Goal: Information Seeking & Learning: Check status

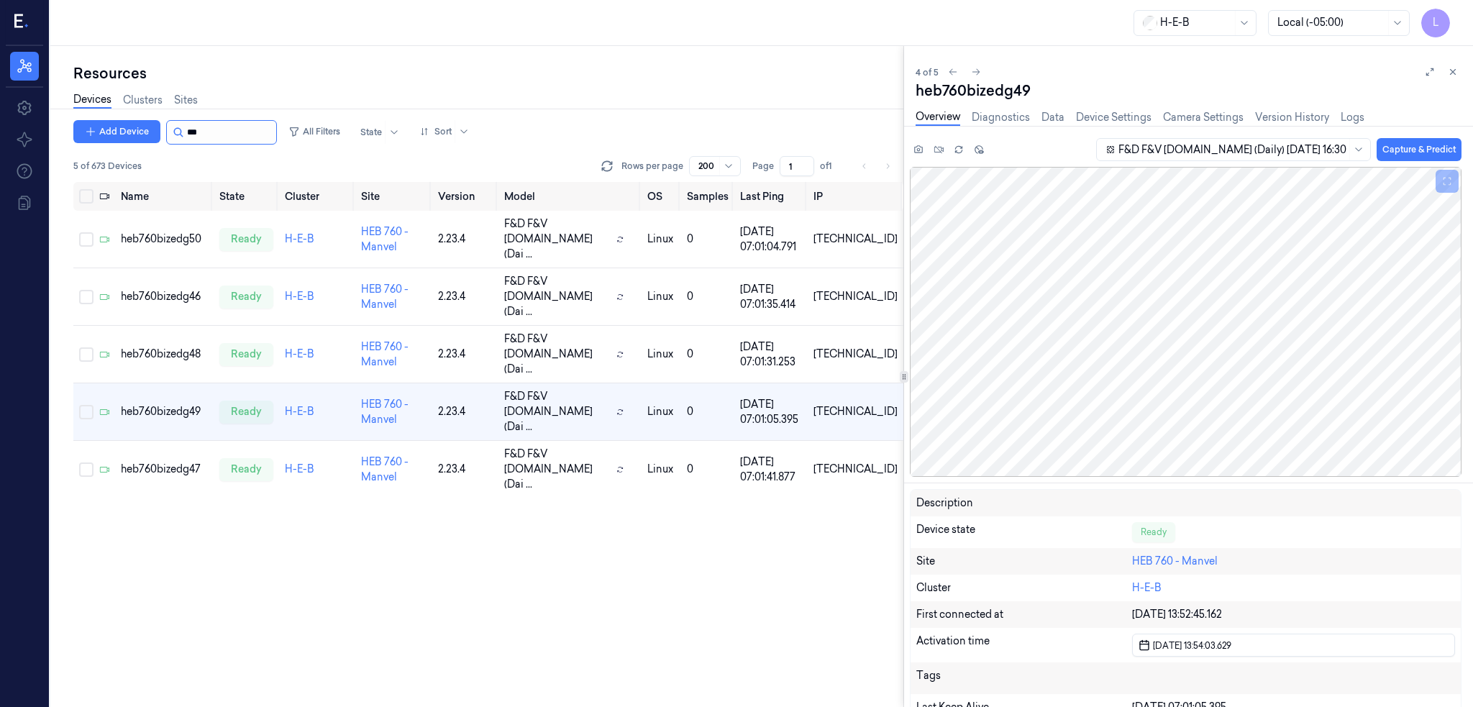
click at [227, 138] on input "string" at bounding box center [230, 132] width 86 height 23
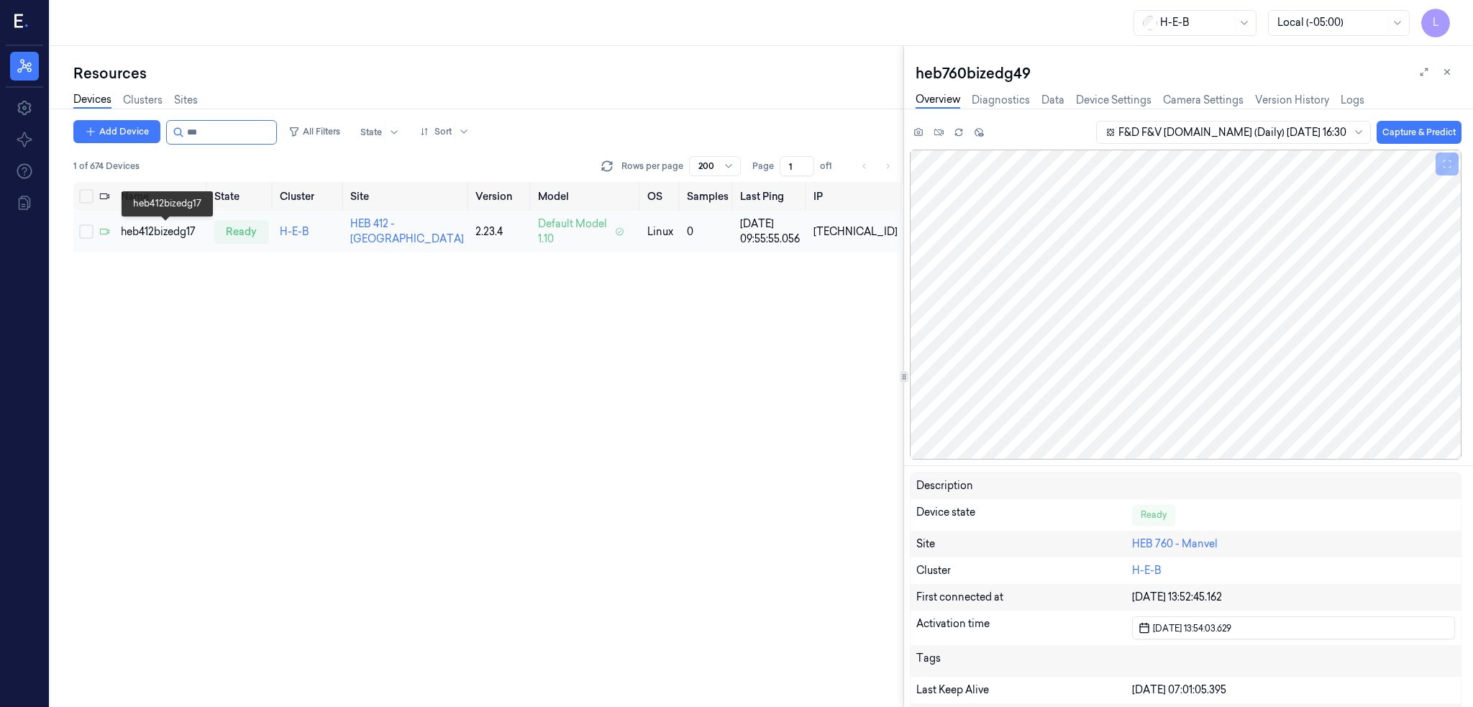
type input "***"
click at [159, 232] on div "heb412bizedg17" at bounding box center [162, 231] width 82 height 15
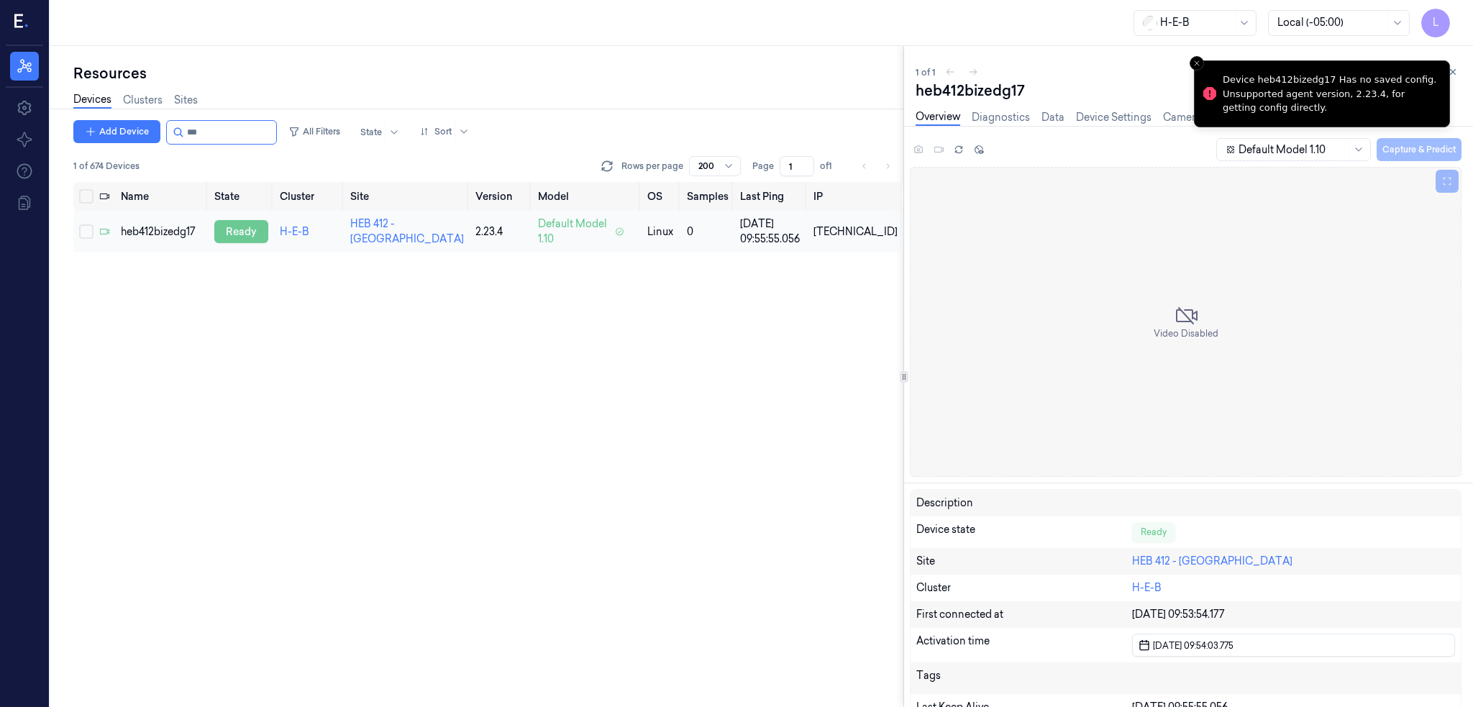
click at [250, 230] on div "ready" at bounding box center [241, 231] width 54 height 23
click at [176, 234] on div "heb412bizedg17" at bounding box center [162, 231] width 82 height 15
click at [398, 234] on link "HEB 412 - [GEOGRAPHIC_DATA]" at bounding box center [408, 231] width 114 height 28
click at [178, 232] on div "heb412bizedg17" at bounding box center [162, 231] width 82 height 15
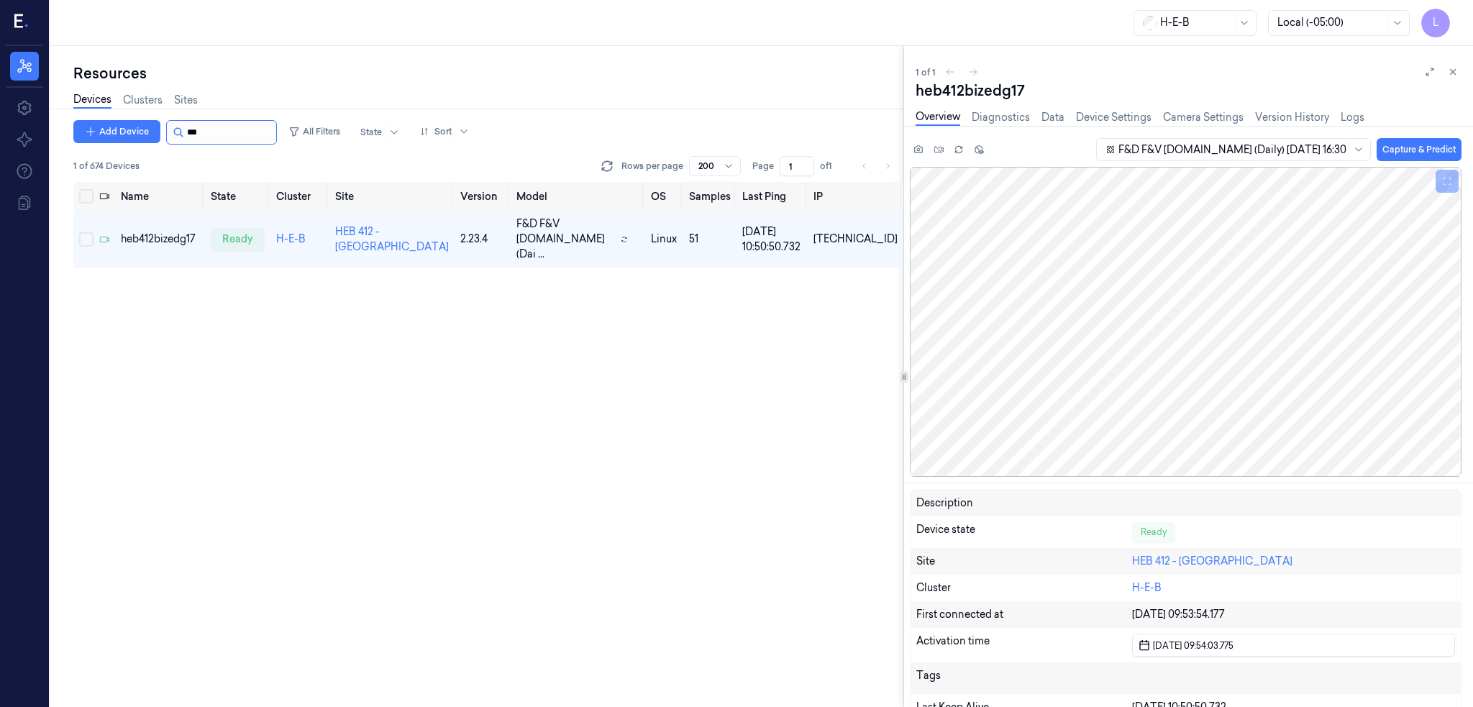
click at [222, 128] on input "string" at bounding box center [230, 132] width 86 height 23
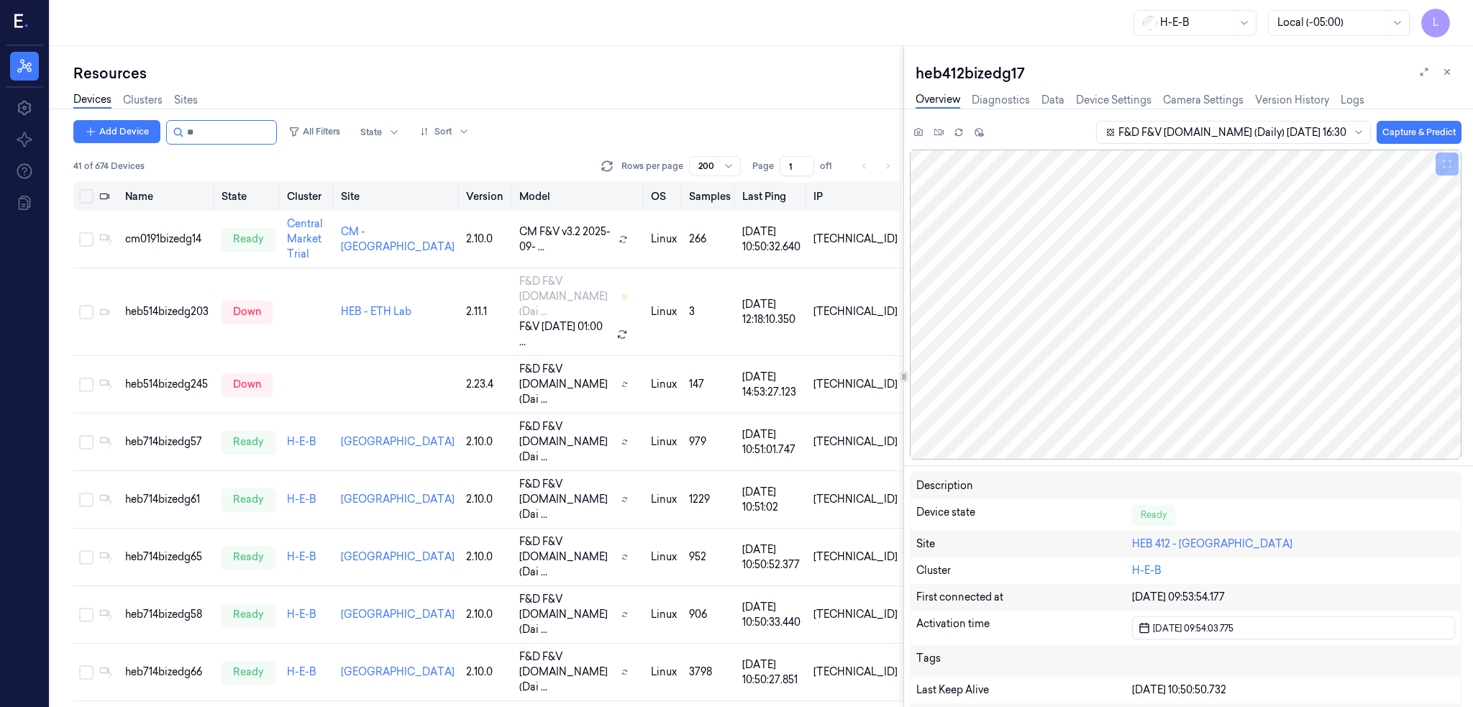
type input "*"
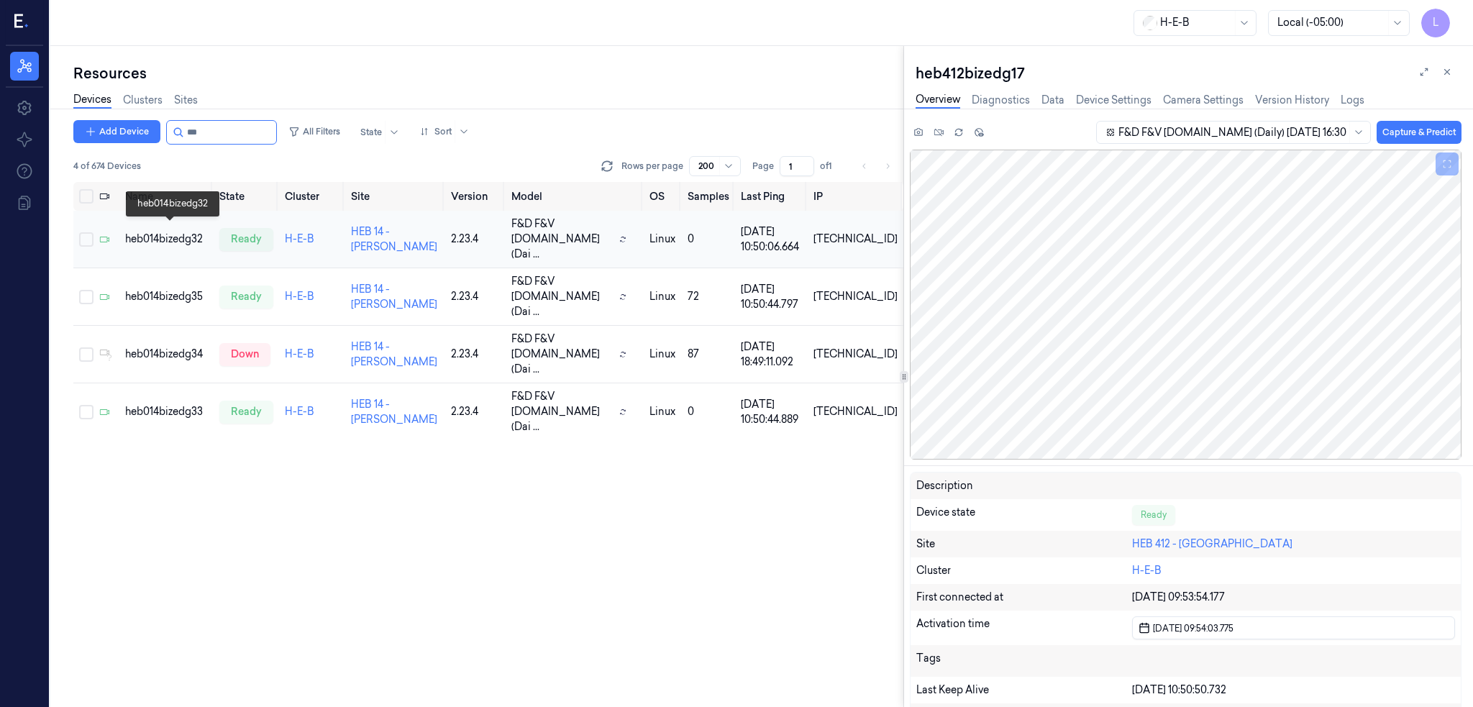
type input "***"
click at [184, 232] on div "heb014bizedg32" at bounding box center [166, 239] width 83 height 15
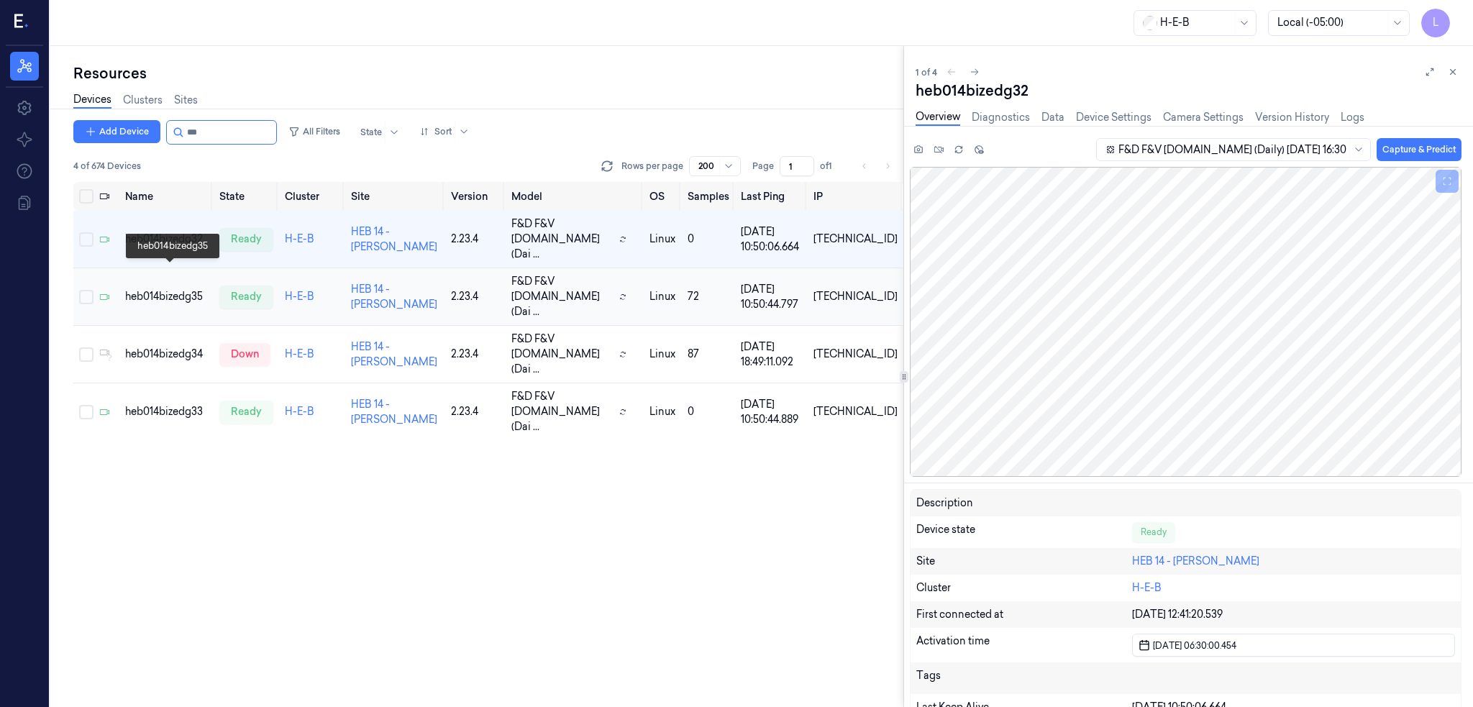
click at [187, 289] on div "heb014bizedg35" at bounding box center [166, 296] width 83 height 15
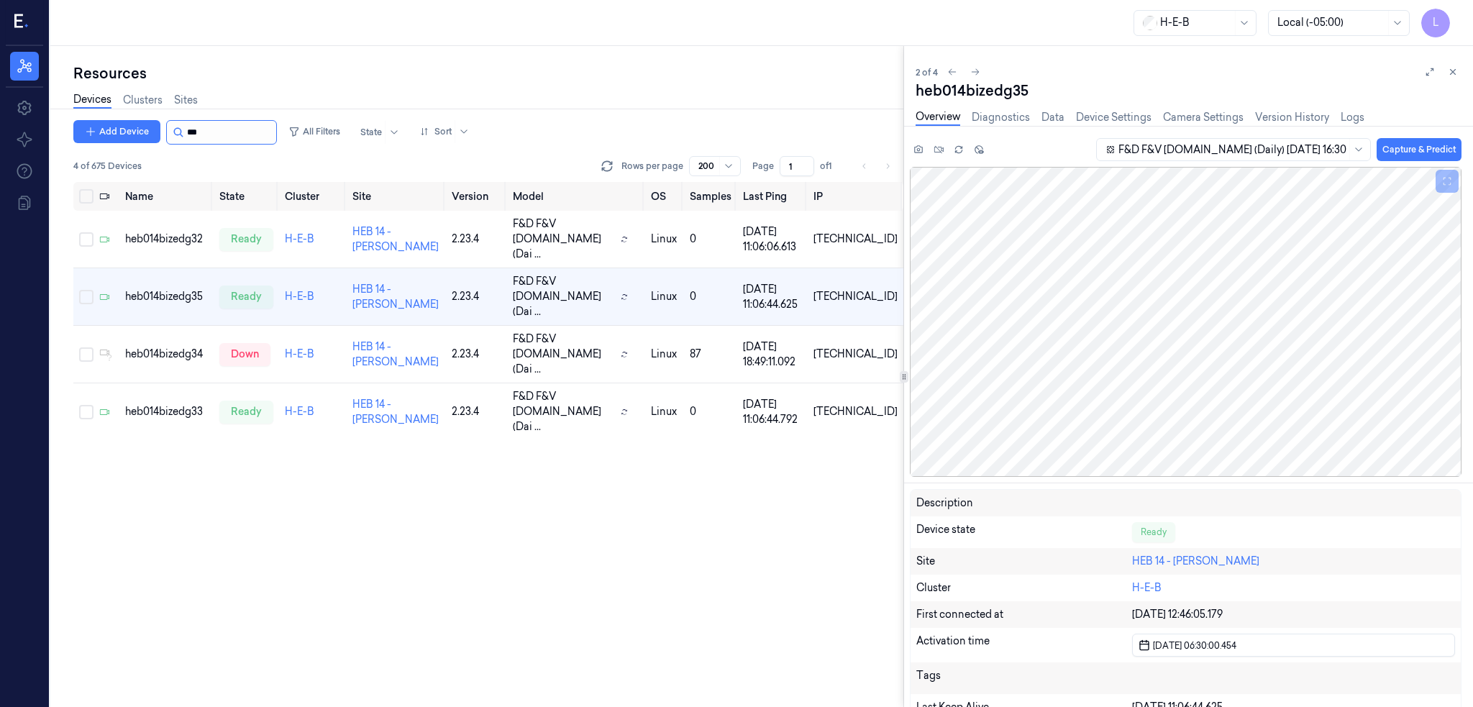
click at [247, 135] on input "string" at bounding box center [230, 132] width 86 height 23
type input "*"
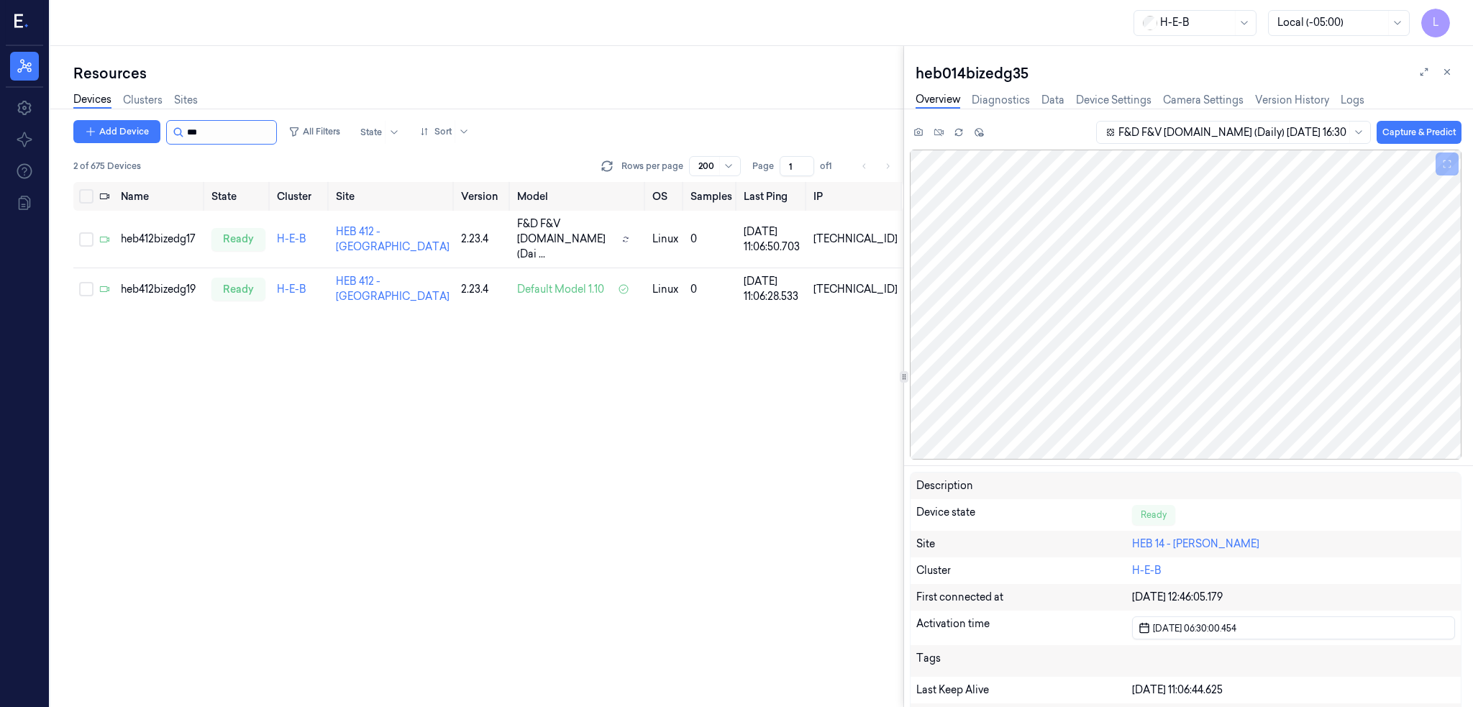
type input "***"
click at [181, 282] on div "heb412bizedg19" at bounding box center [160, 289] width 78 height 15
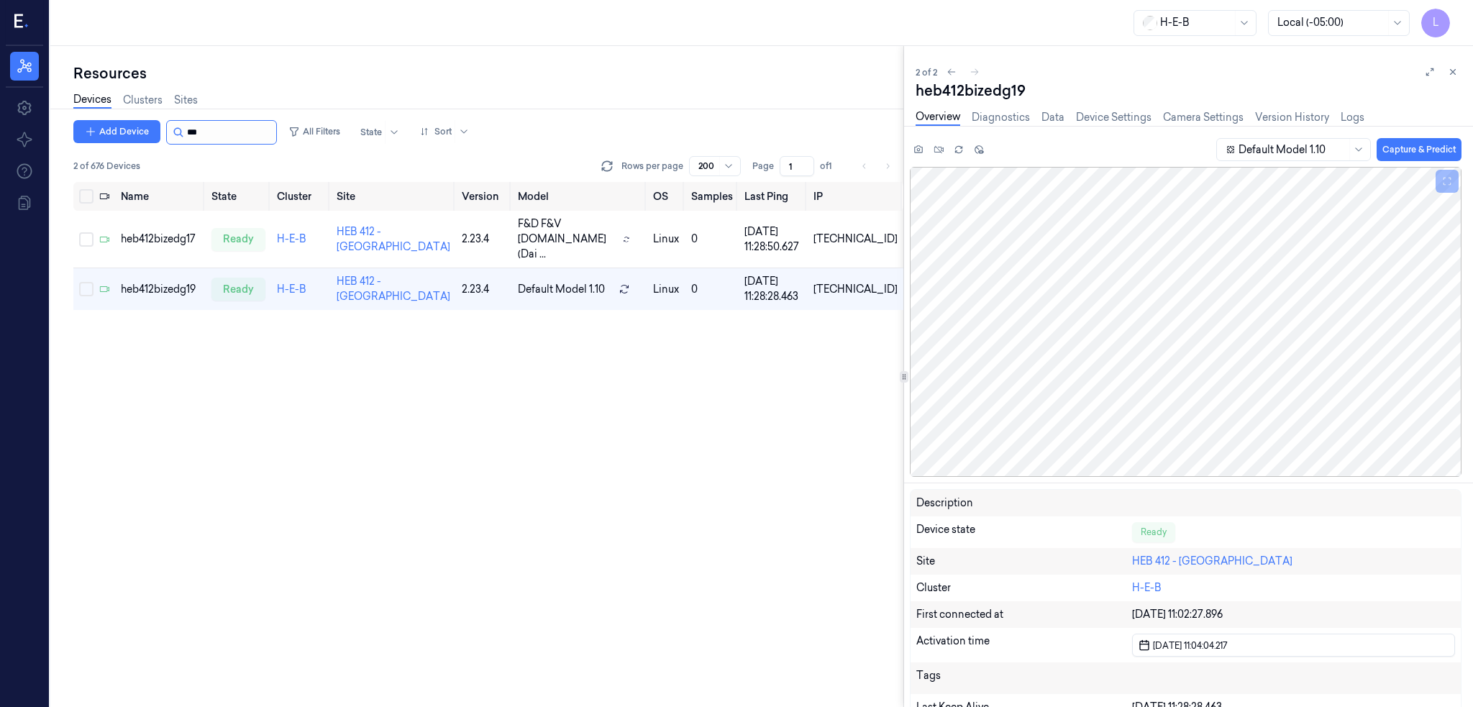
click at [215, 135] on input "string" at bounding box center [230, 132] width 86 height 23
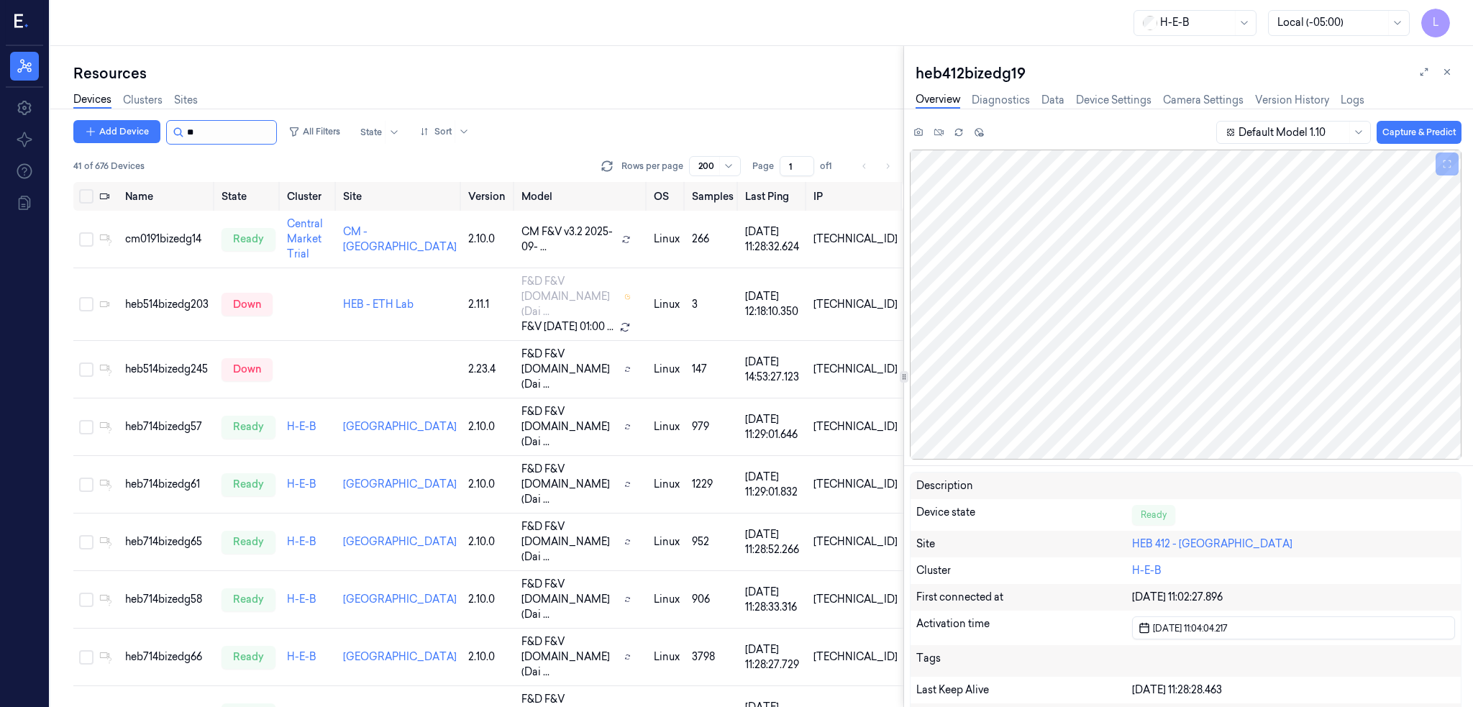
type input "*"
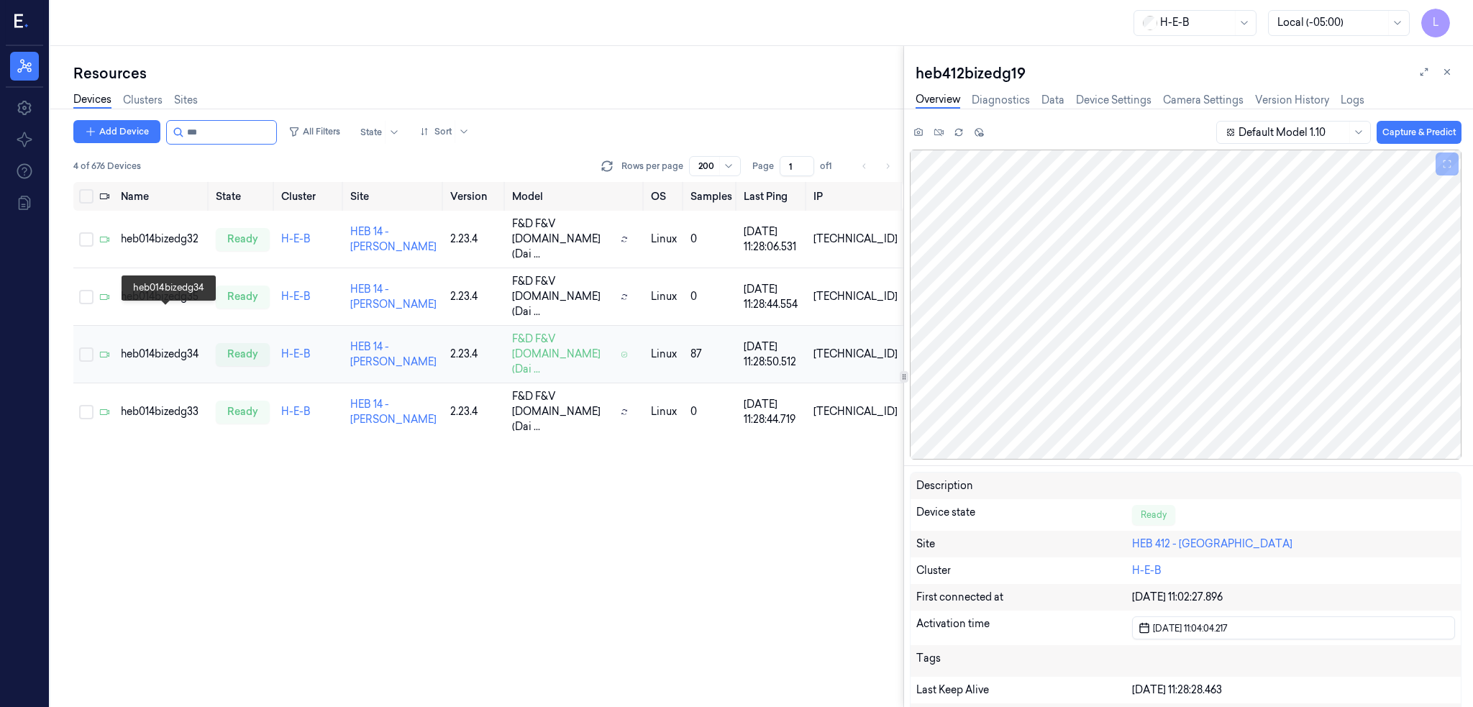
click at [164, 347] on div "heb014bizedg34" at bounding box center [162, 354] width 83 height 15
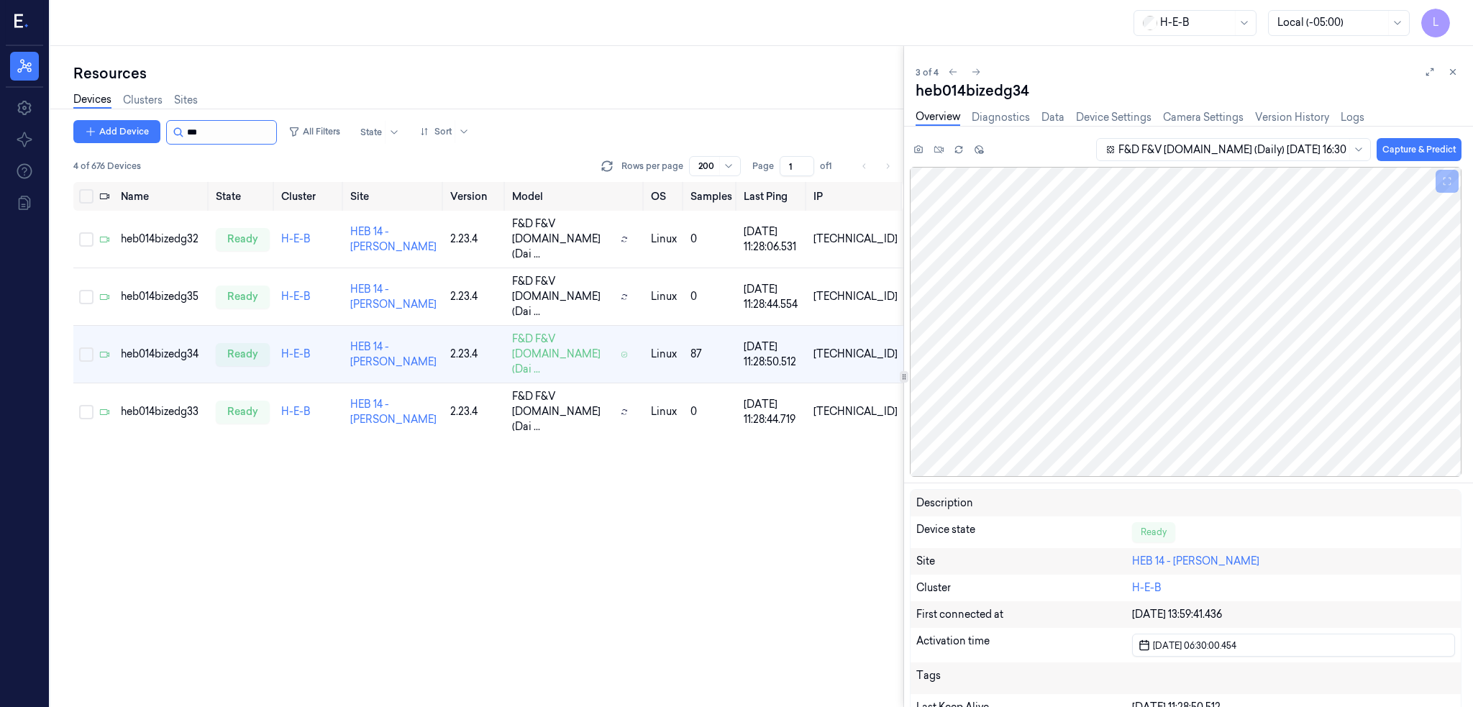
click at [204, 125] on input "string" at bounding box center [230, 132] width 86 height 23
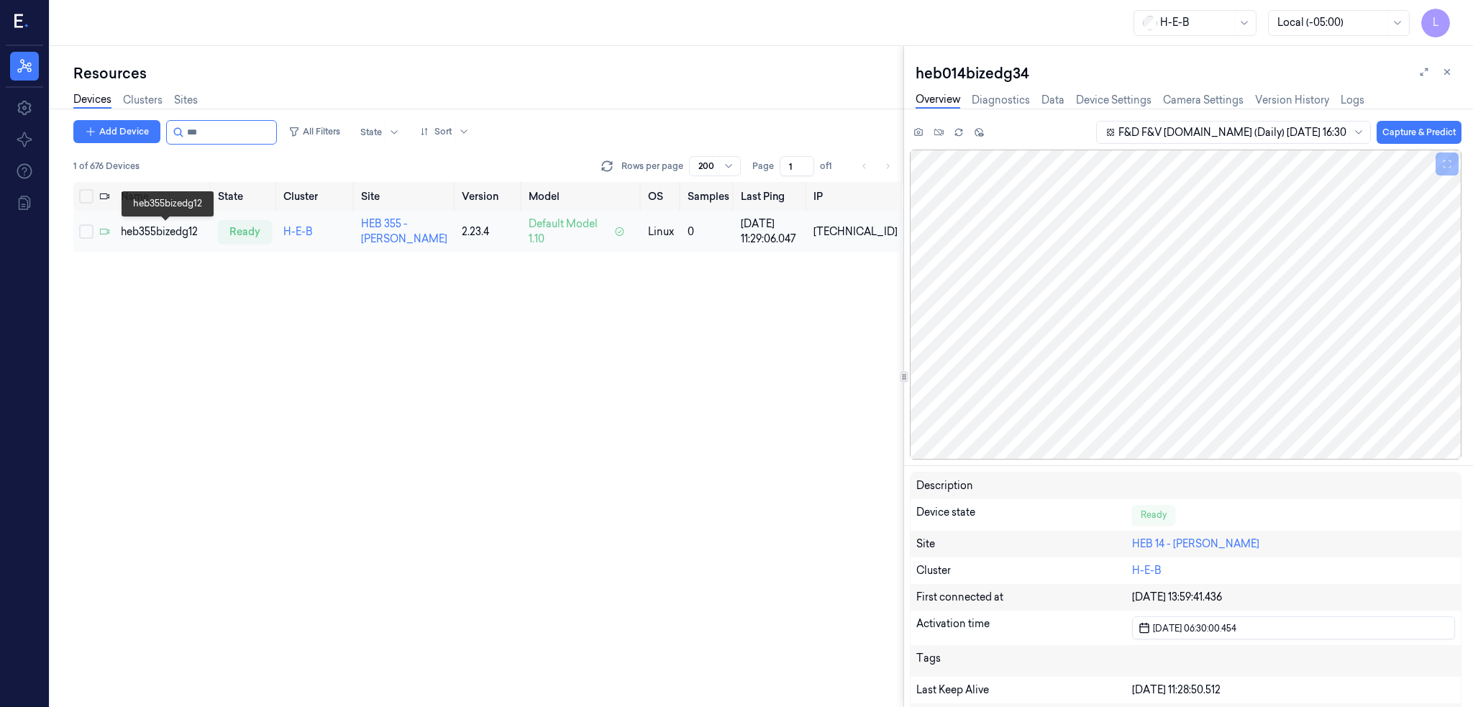
type input "***"
click at [178, 229] on div "heb355bizedg12" at bounding box center [163, 231] width 85 height 15
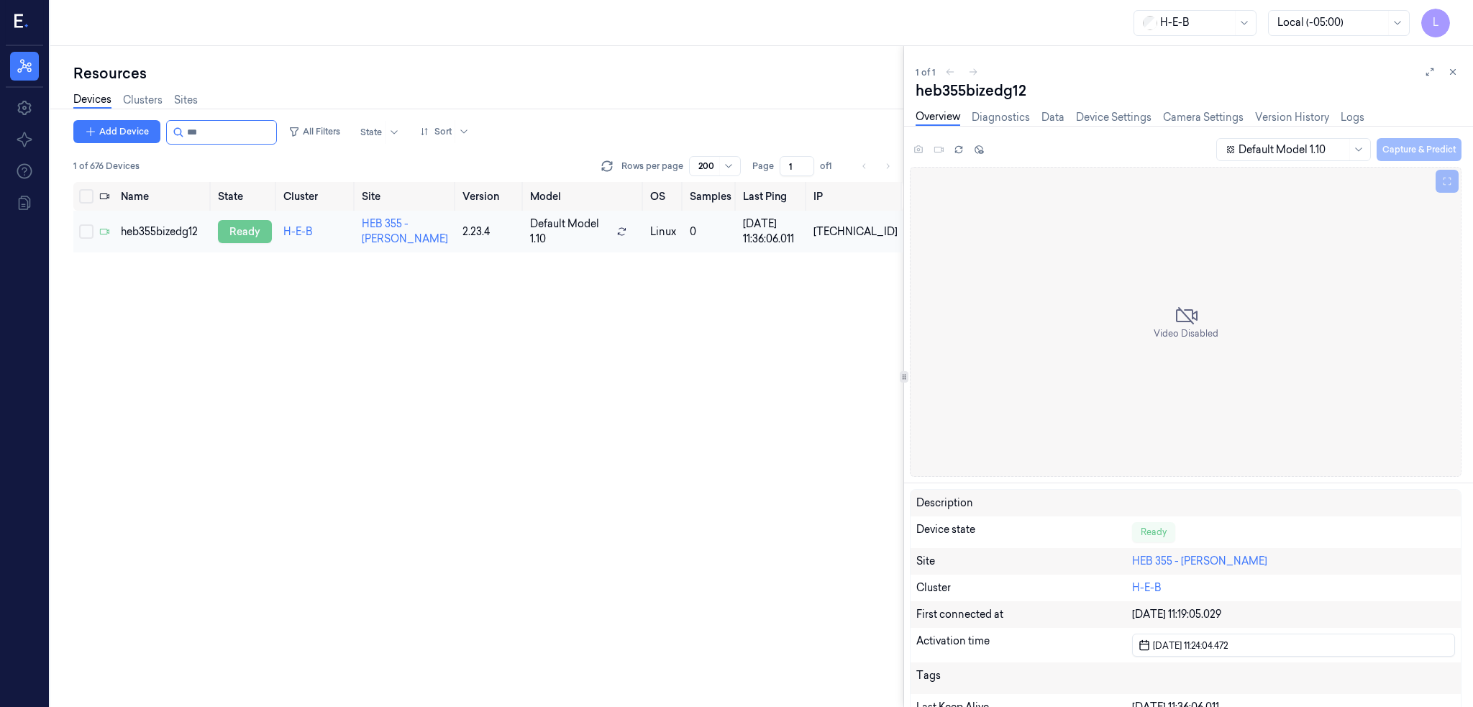
click at [232, 229] on div "ready" at bounding box center [245, 231] width 54 height 23
click at [153, 233] on div "heb355bizedg12" at bounding box center [163, 231] width 85 height 15
click at [272, 224] on div "ready" at bounding box center [245, 231] width 54 height 23
click at [207, 133] on input "string" at bounding box center [230, 132] width 86 height 23
click at [247, 232] on div "ready" at bounding box center [245, 231] width 54 height 23
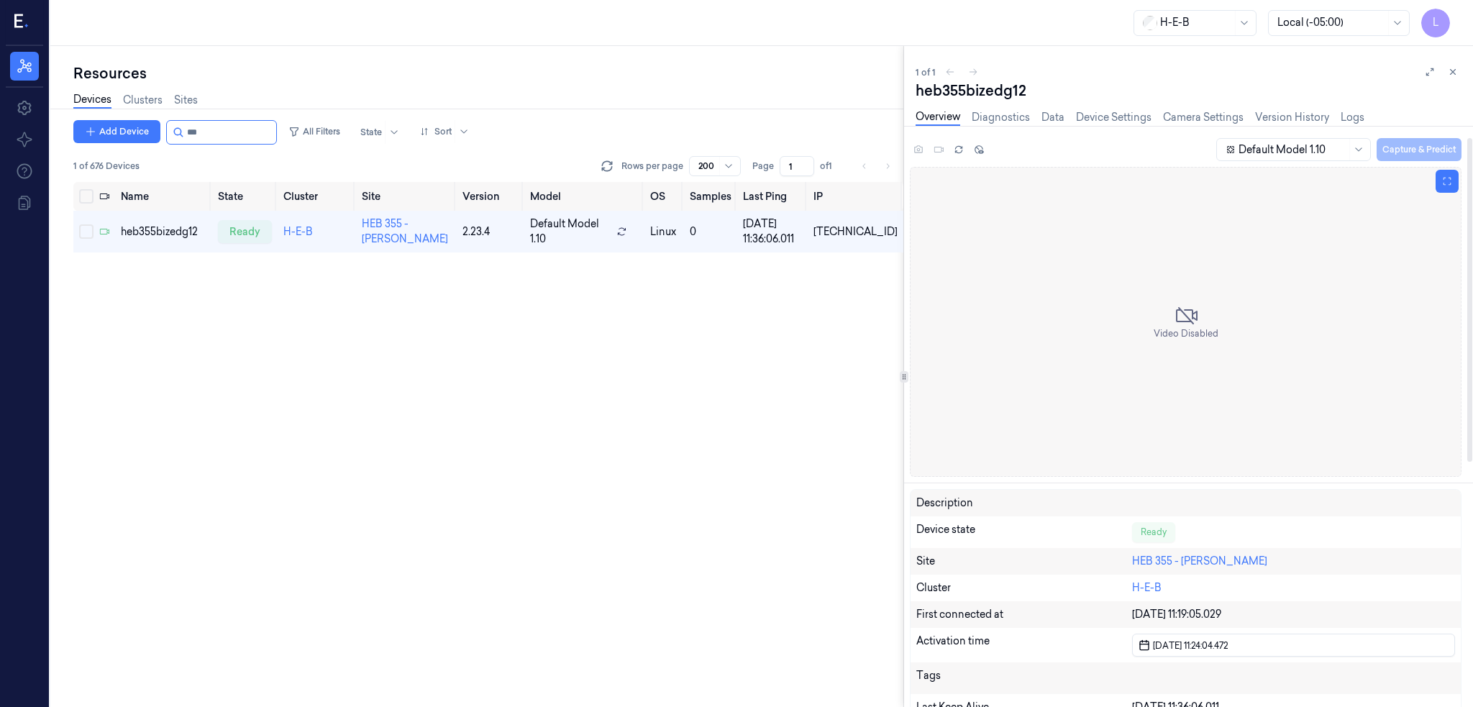
scroll to position [288, 0]
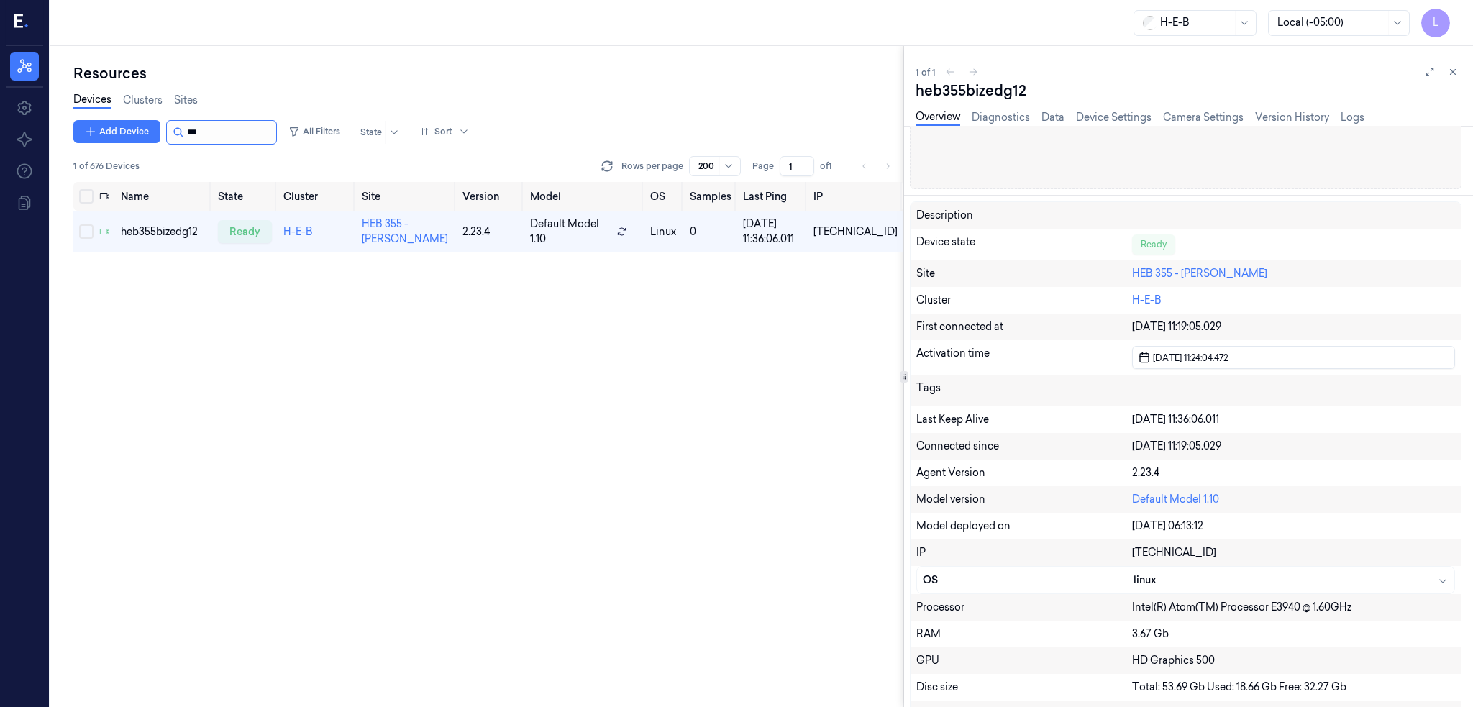
click at [242, 137] on input "string" at bounding box center [230, 132] width 86 height 23
click at [241, 136] on input "string" at bounding box center [230, 132] width 86 height 23
type input "*"
type input "**"
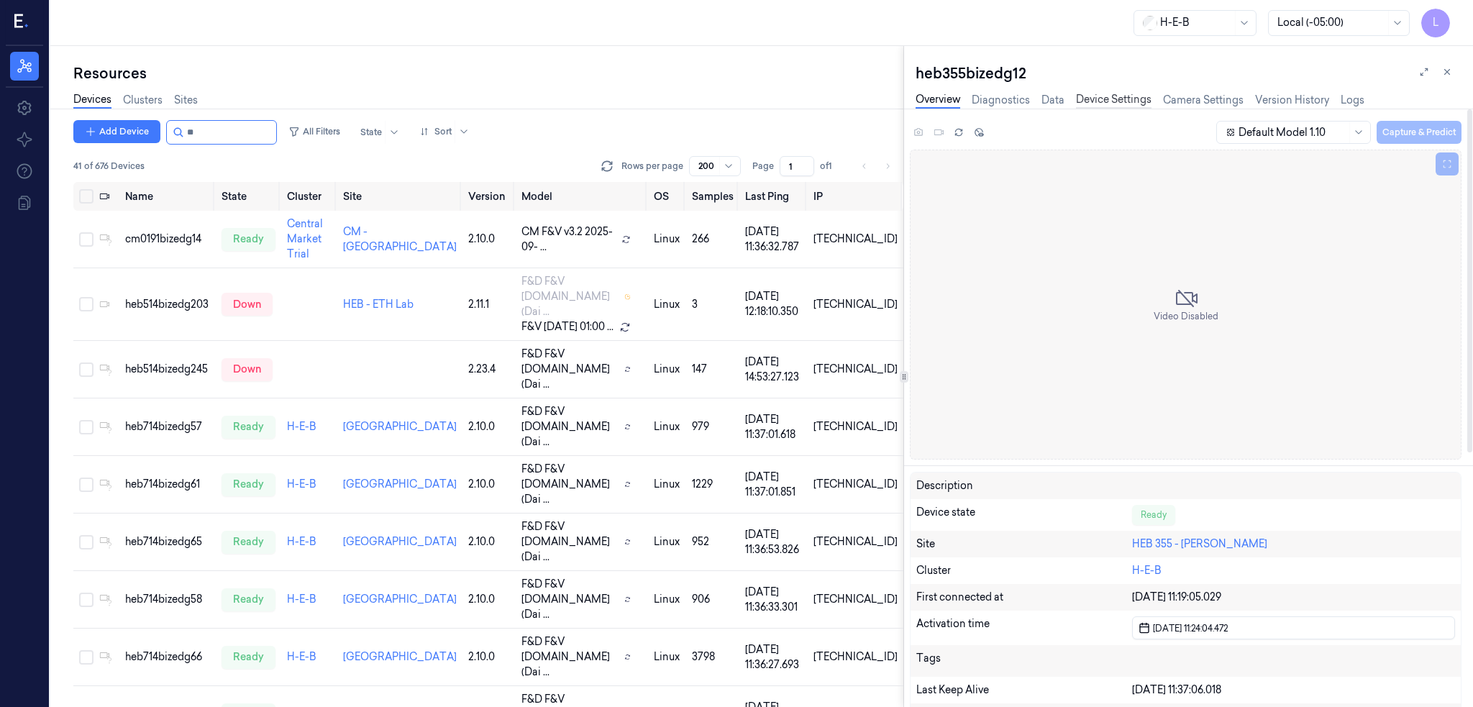
click at [1120, 93] on link "Device Settings" at bounding box center [1114, 100] width 76 height 17
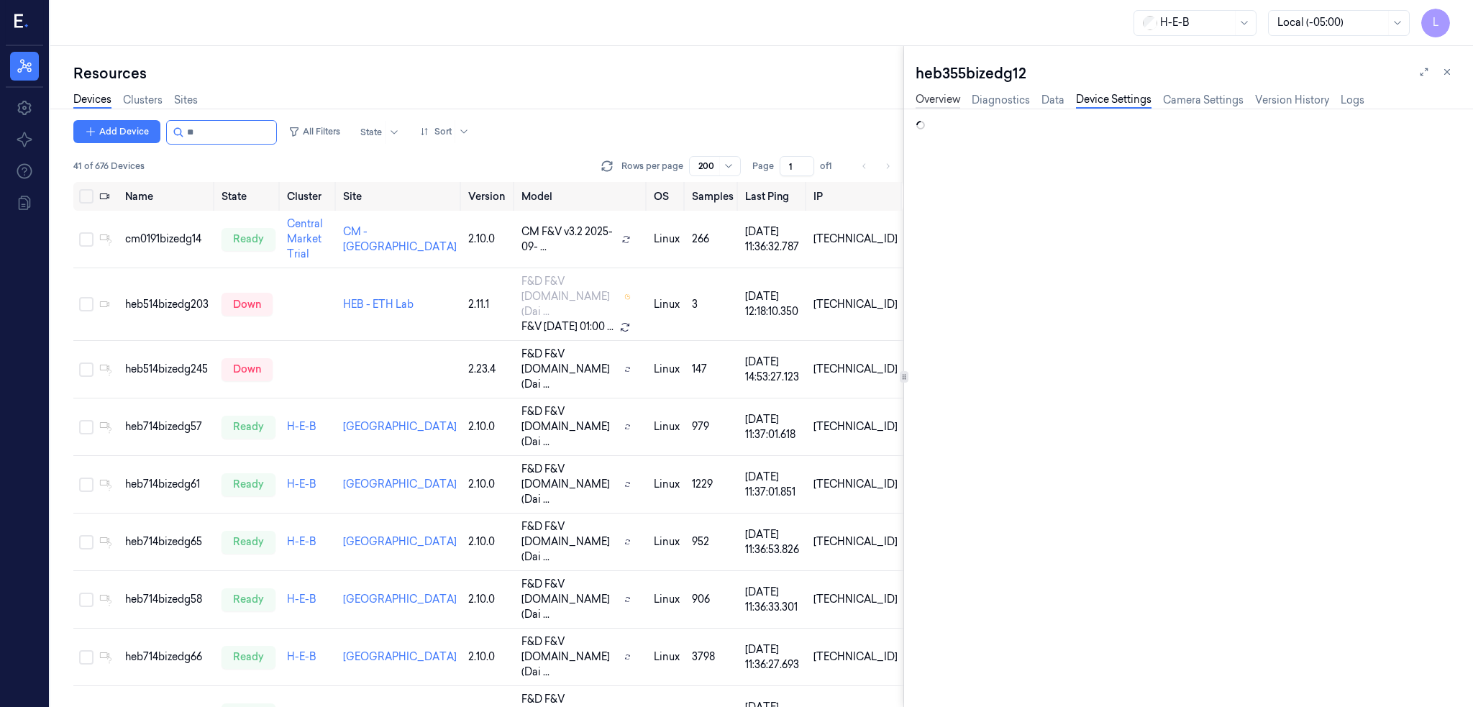
click at [942, 94] on link "Overview" at bounding box center [938, 100] width 45 height 17
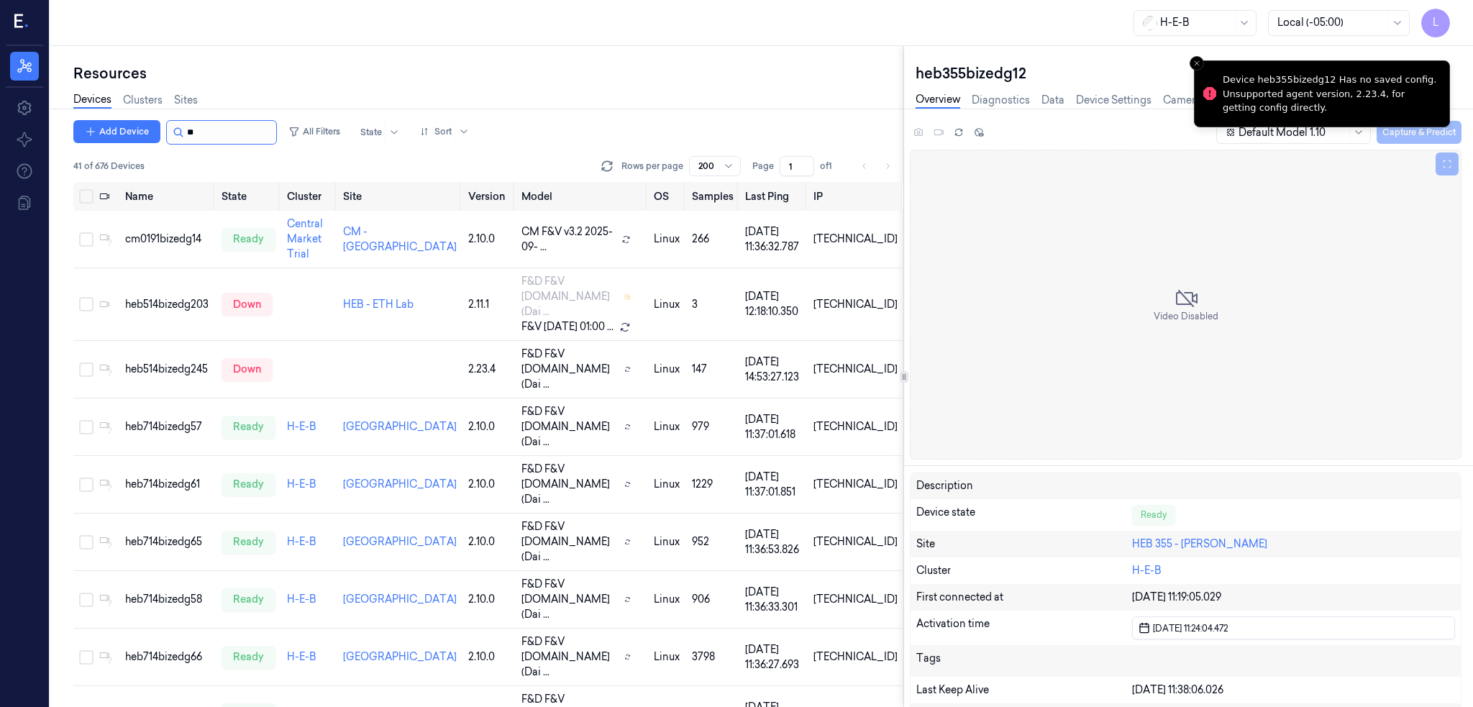
click at [237, 137] on input "string" at bounding box center [230, 132] width 86 height 23
type input "*"
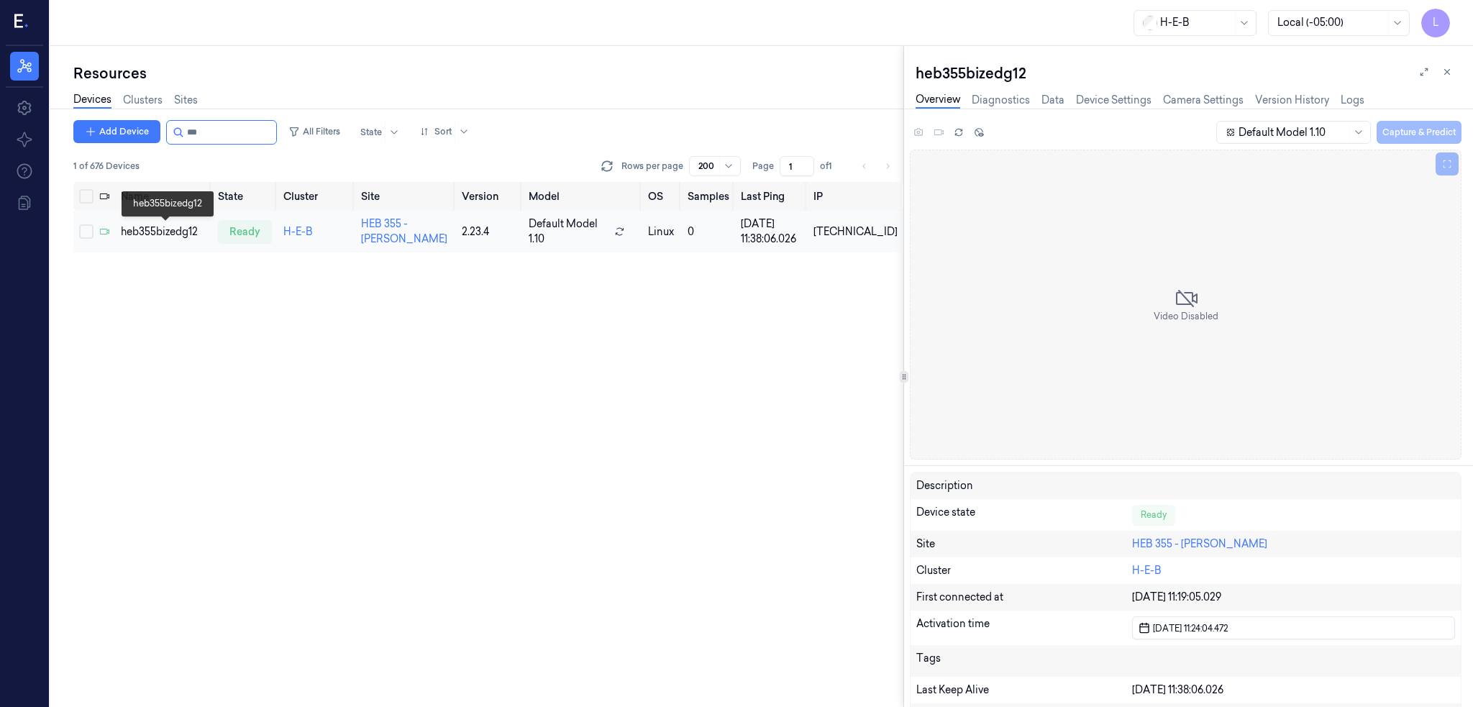
type input "***"
click at [158, 227] on div "heb355bizedg12" at bounding box center [163, 231] width 85 height 15
click at [260, 229] on div "ready" at bounding box center [245, 231] width 54 height 23
click at [1135, 100] on link "Device Settings" at bounding box center [1114, 100] width 76 height 17
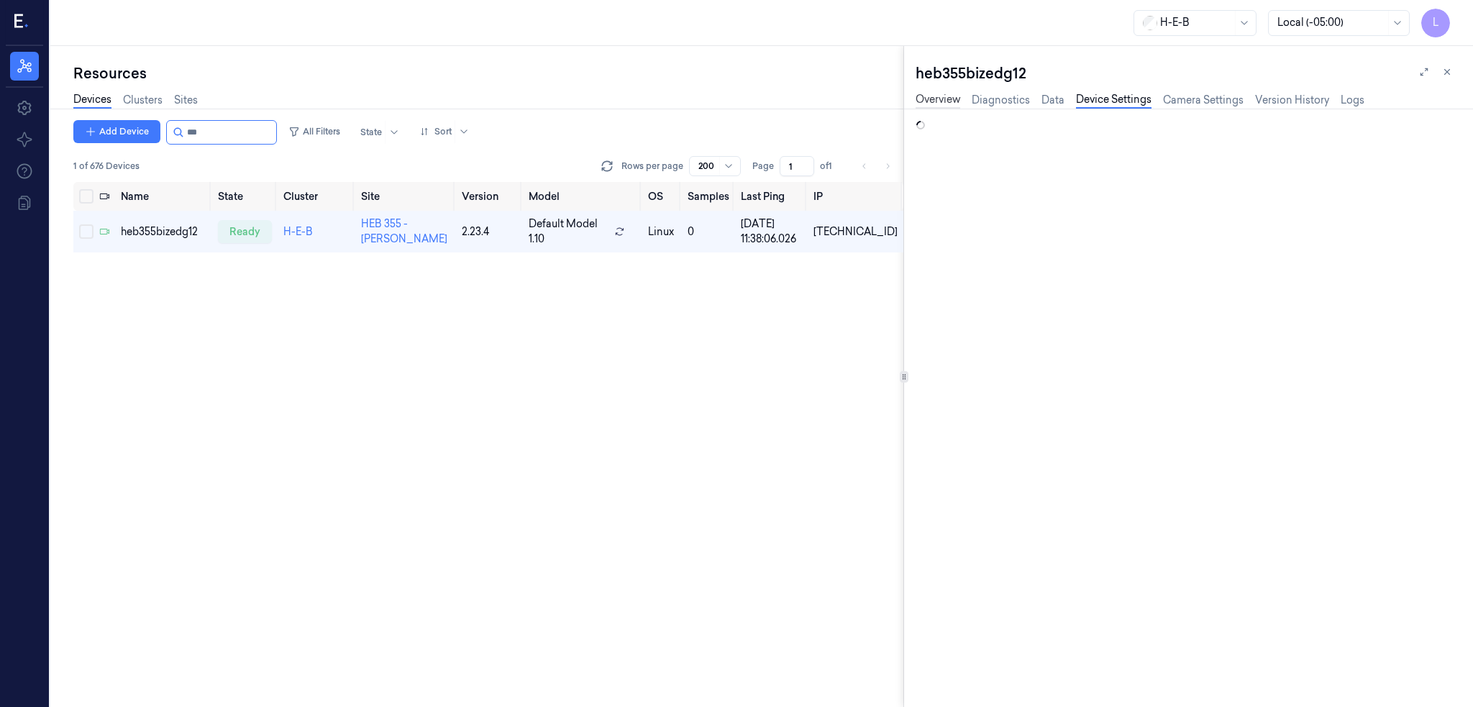
click at [938, 98] on link "Overview" at bounding box center [938, 100] width 45 height 17
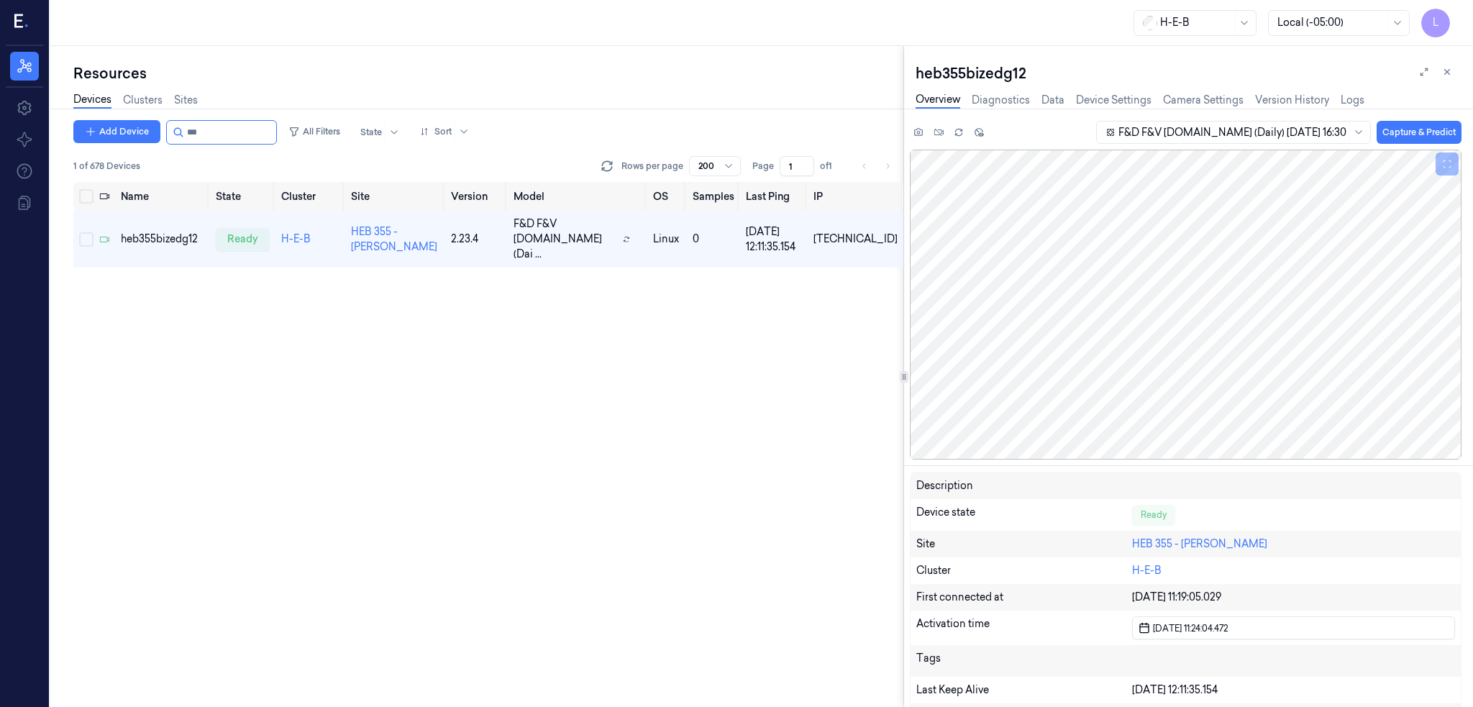
click at [242, 114] on div "Devices Clusters Sites" at bounding box center [488, 101] width 830 height 37
click at [233, 128] on input "string" at bounding box center [230, 132] width 86 height 23
type input "*"
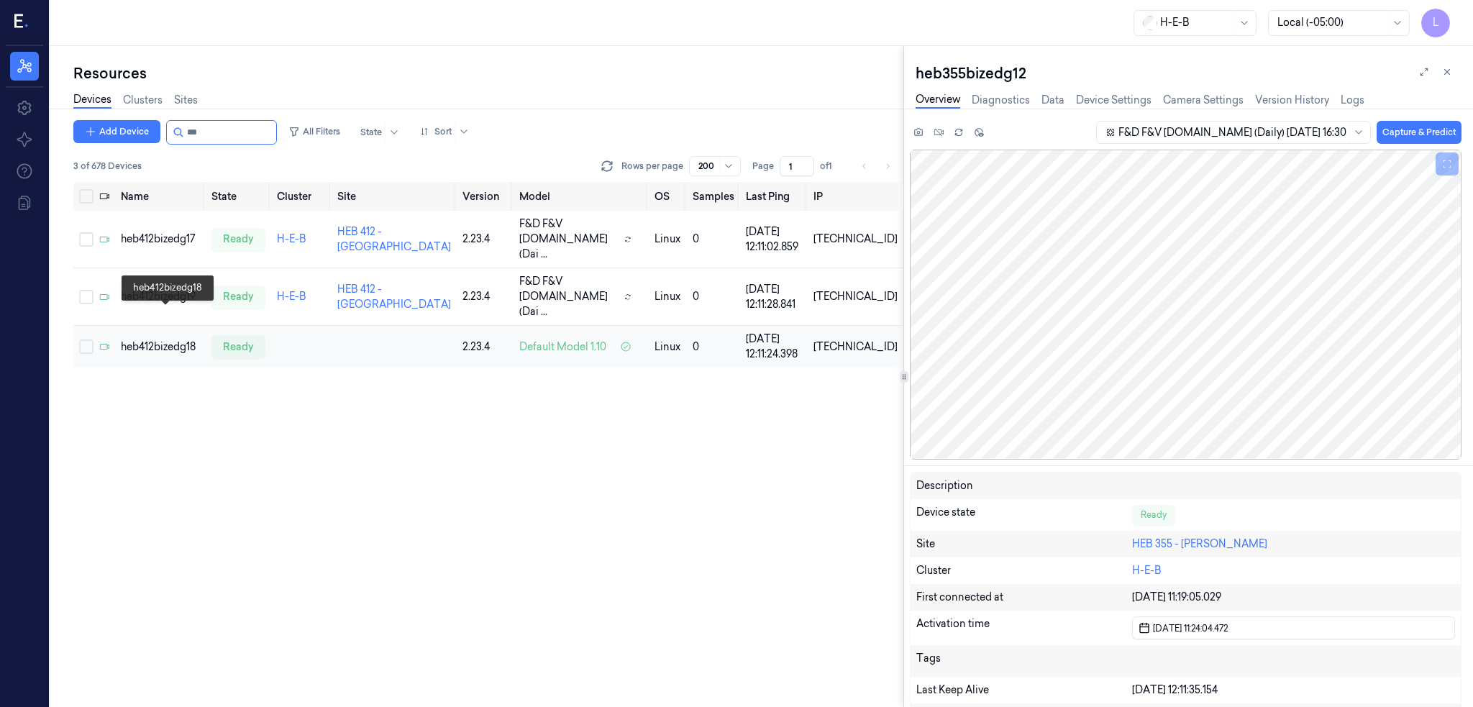
type input "***"
click at [178, 340] on div "heb412bizedg18" at bounding box center [160, 347] width 79 height 15
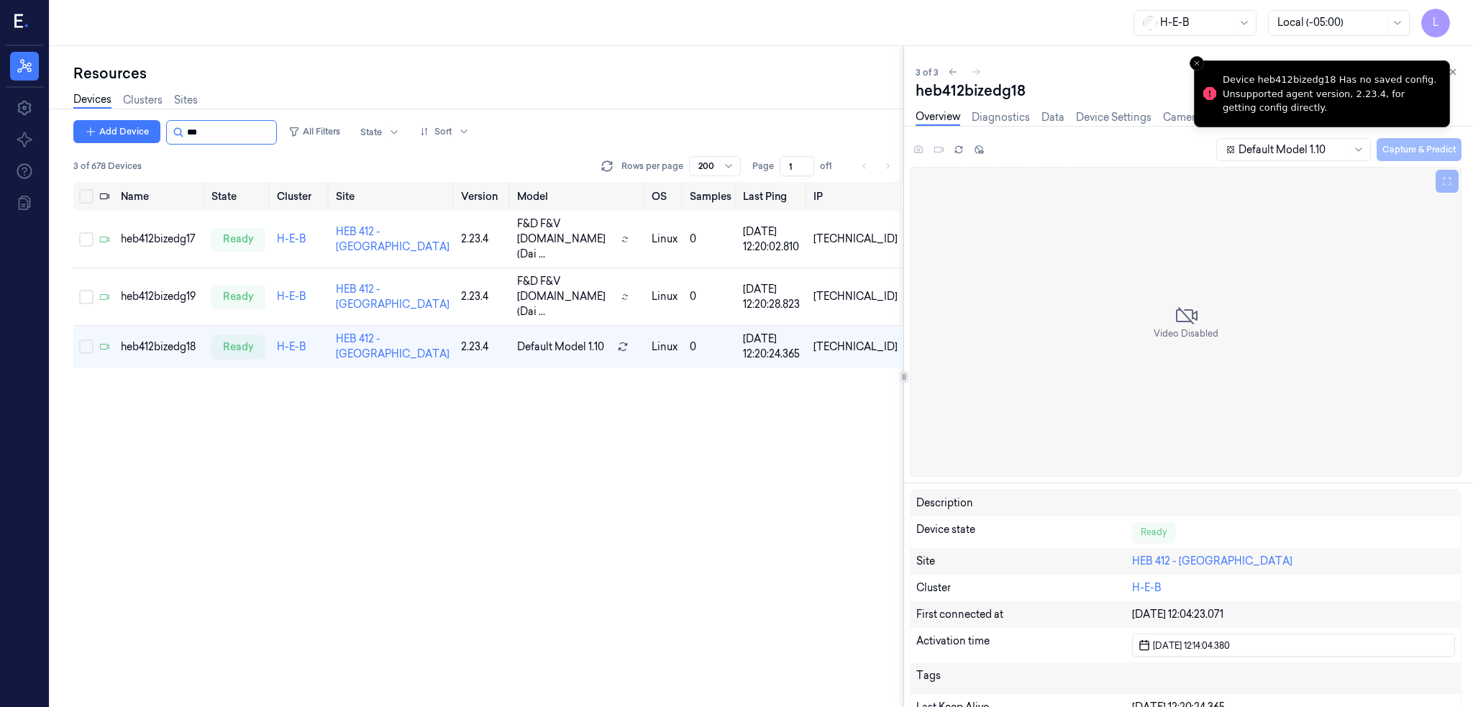
click at [235, 137] on input "string" at bounding box center [230, 132] width 86 height 23
click at [234, 137] on input "string" at bounding box center [230, 132] width 86 height 23
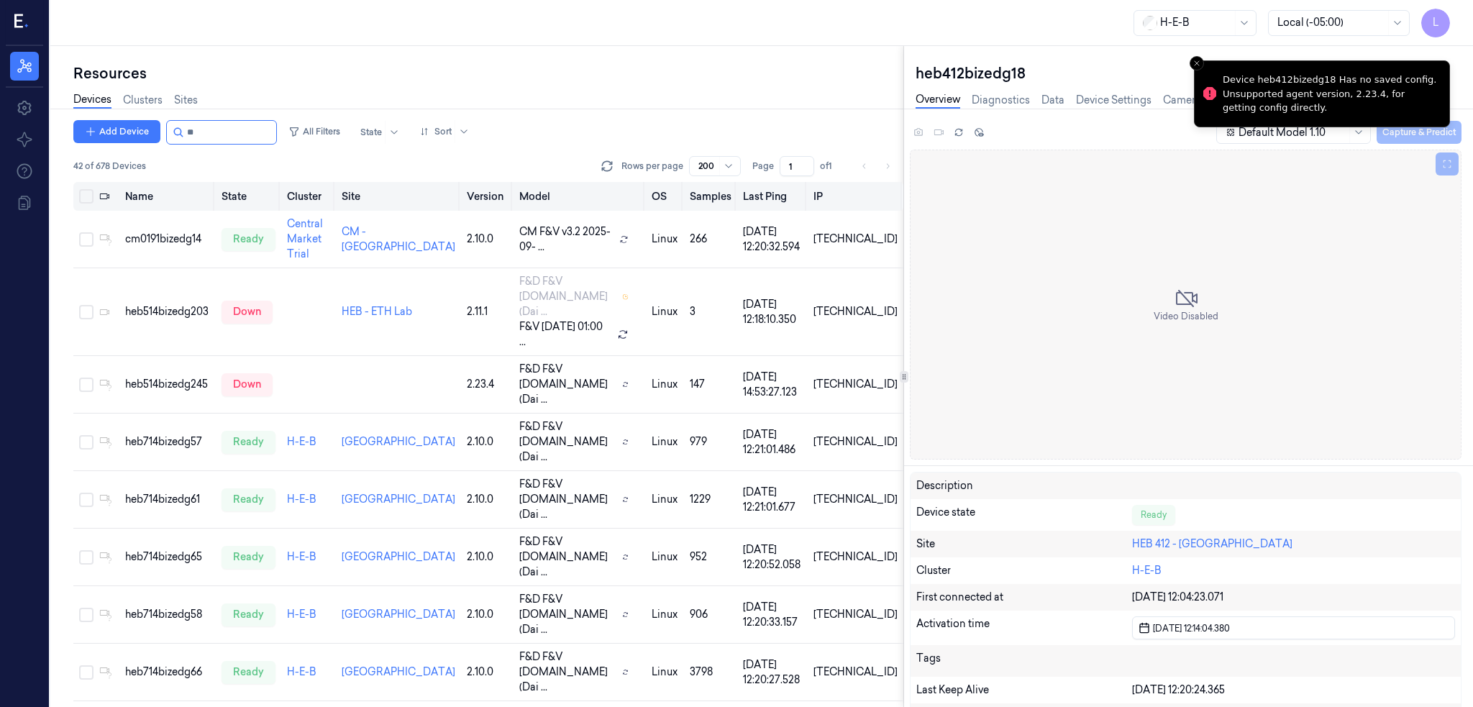
type input "*"
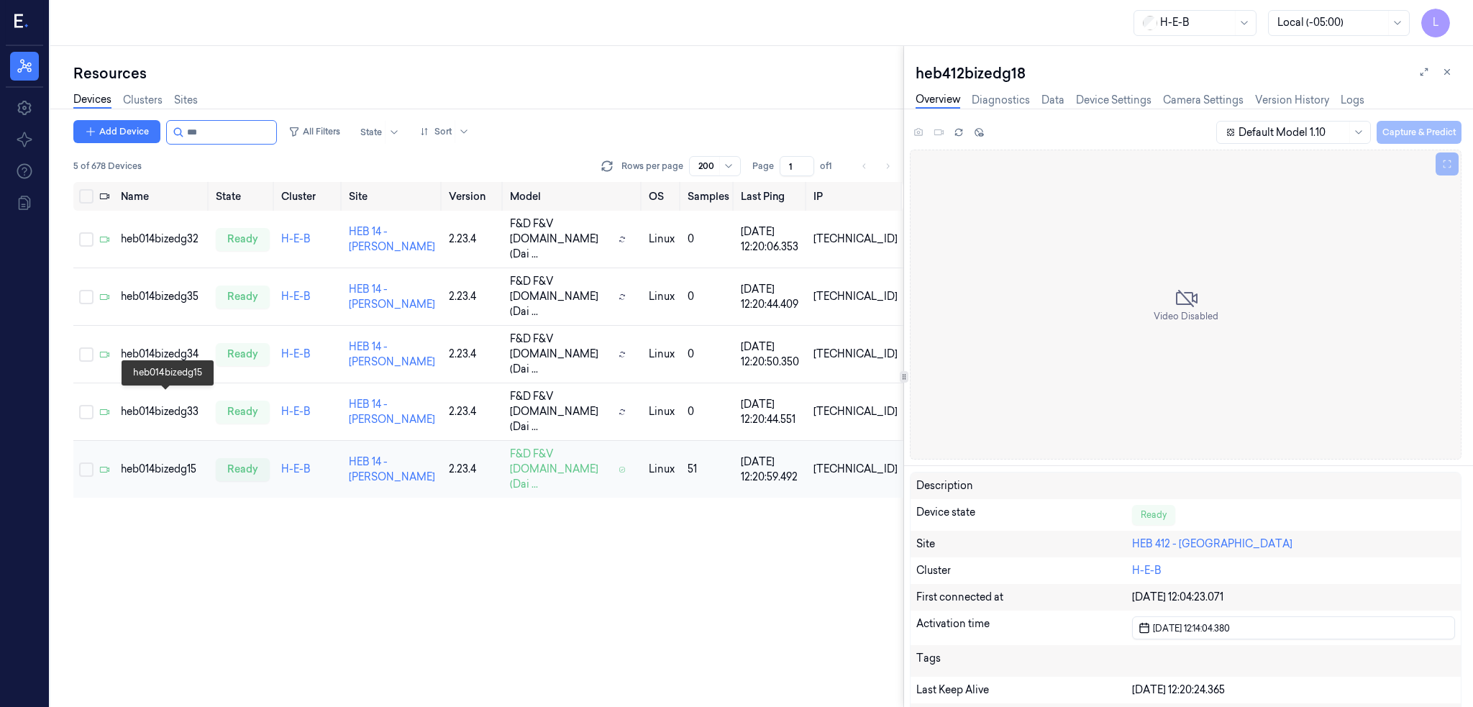
type input "***"
click at [158, 462] on div "heb014bizedg15" at bounding box center [162, 469] width 83 height 15
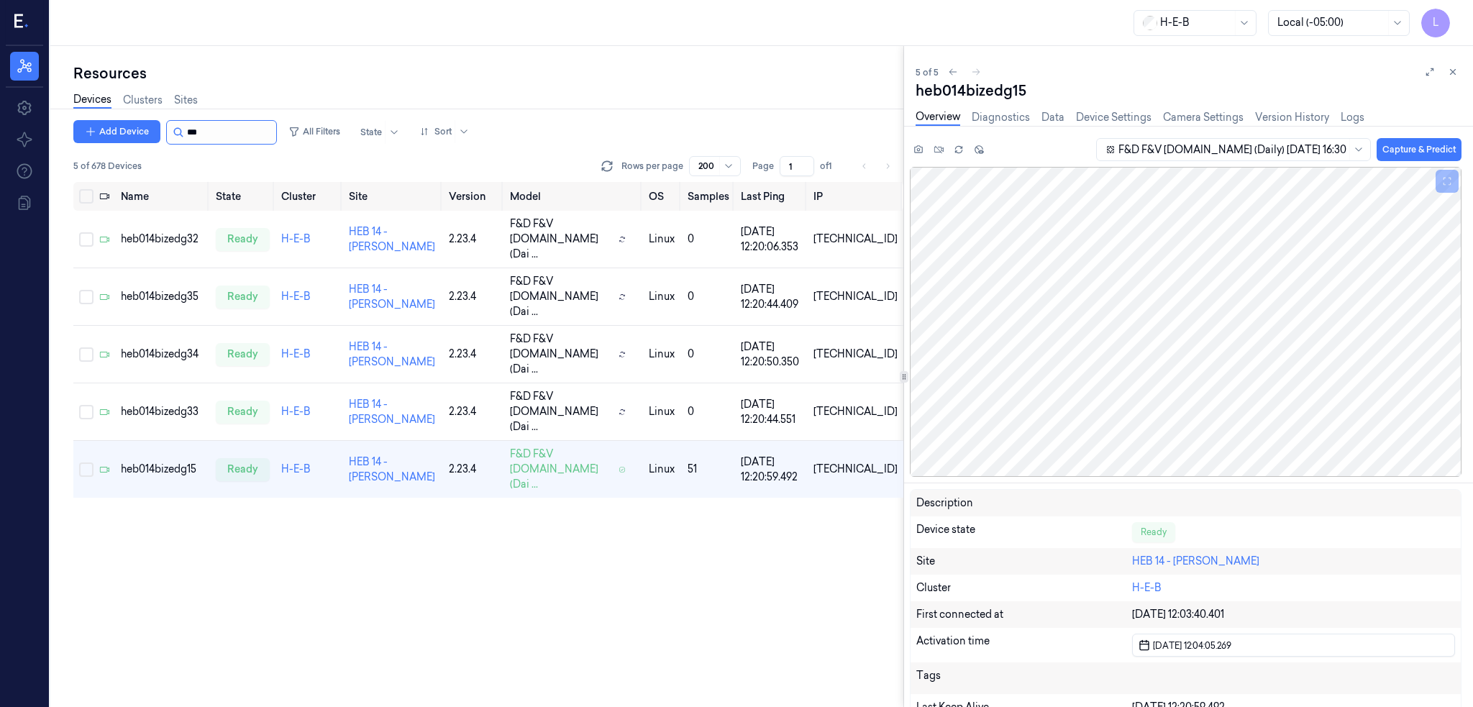
click at [219, 126] on input "string" at bounding box center [230, 132] width 86 height 23
click at [218, 126] on input "string" at bounding box center [230, 132] width 86 height 23
click at [249, 128] on input "string" at bounding box center [230, 132] width 86 height 23
click at [232, 137] on input "string" at bounding box center [230, 132] width 86 height 23
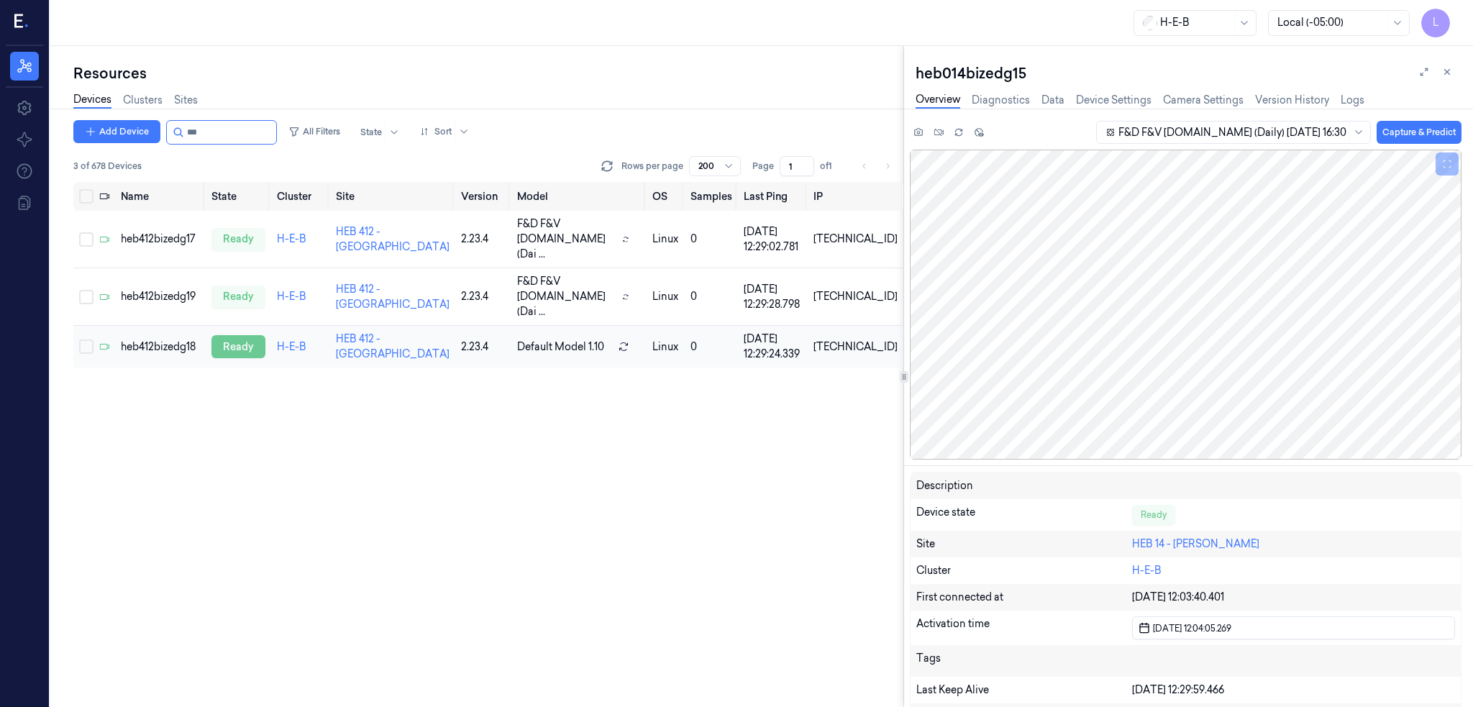
type input "***"
click at [243, 335] on div "ready" at bounding box center [239, 346] width 54 height 23
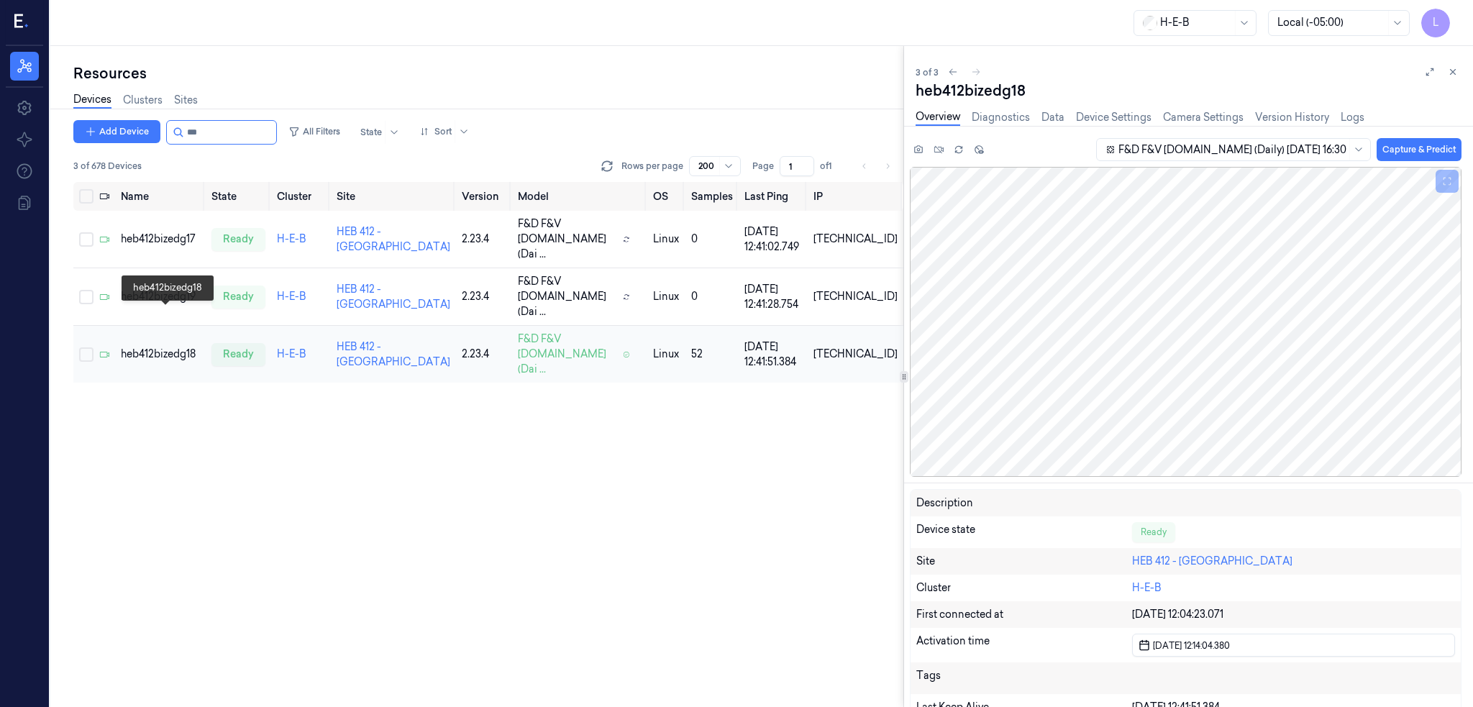
click at [170, 347] on div "heb412bizedg18" at bounding box center [160, 354] width 79 height 15
click at [161, 289] on div "heb412bizedg19" at bounding box center [160, 296] width 79 height 15
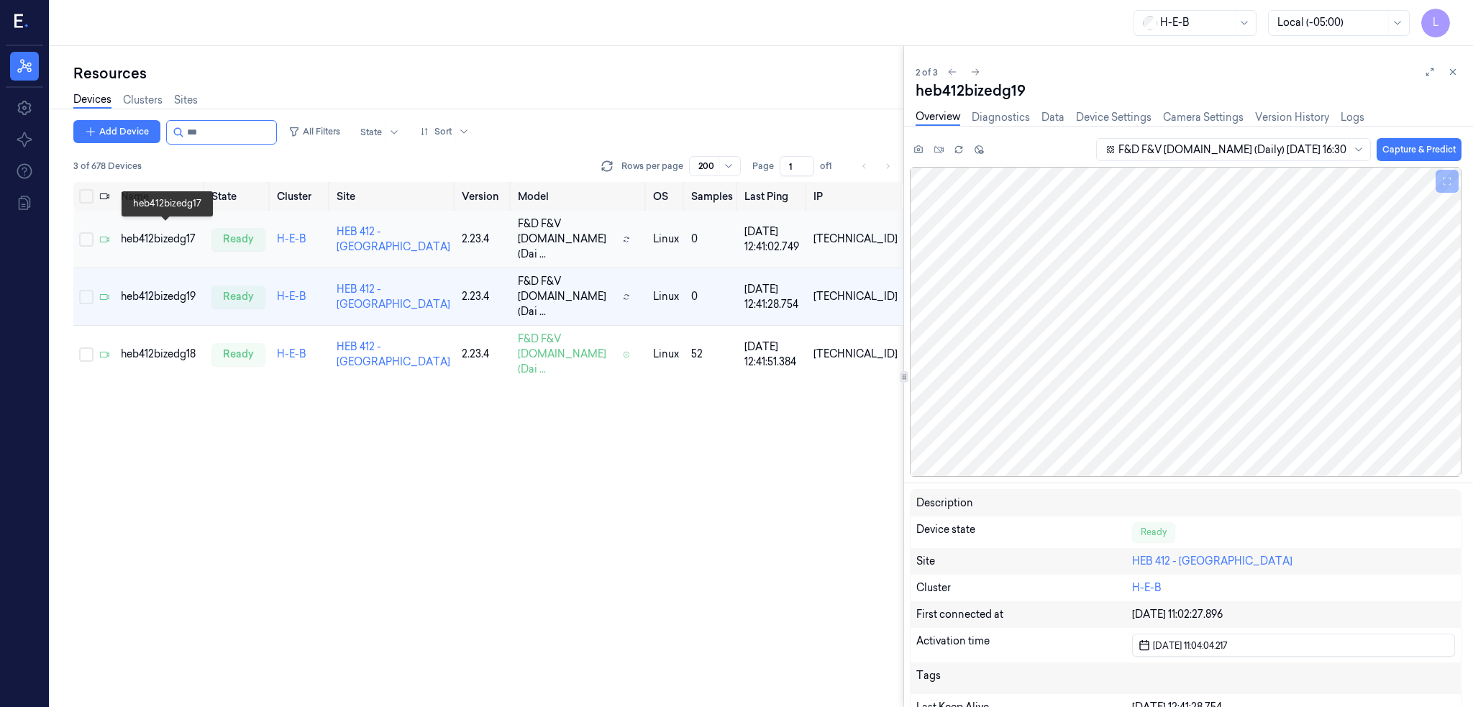
click at [170, 232] on div "heb412bizedg17" at bounding box center [160, 239] width 79 height 15
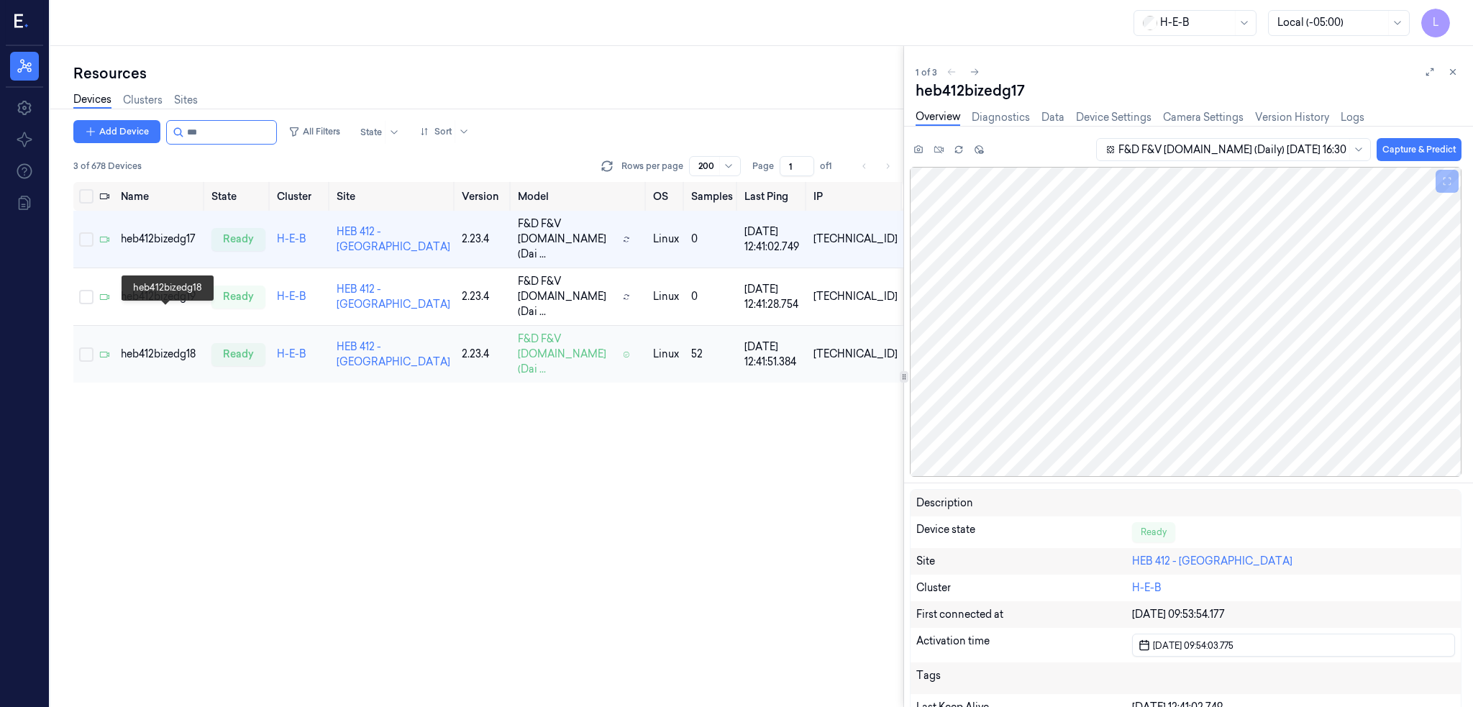
click at [177, 347] on div "heb412bizedg18" at bounding box center [160, 354] width 79 height 15
